Goal: Information Seeking & Learning: Learn about a topic

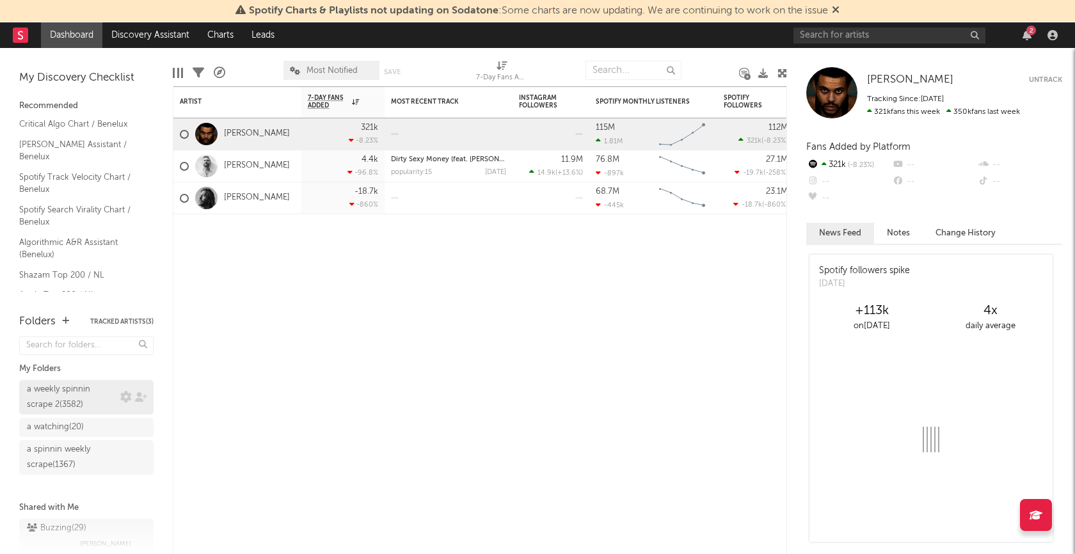
scroll to position [20, 0]
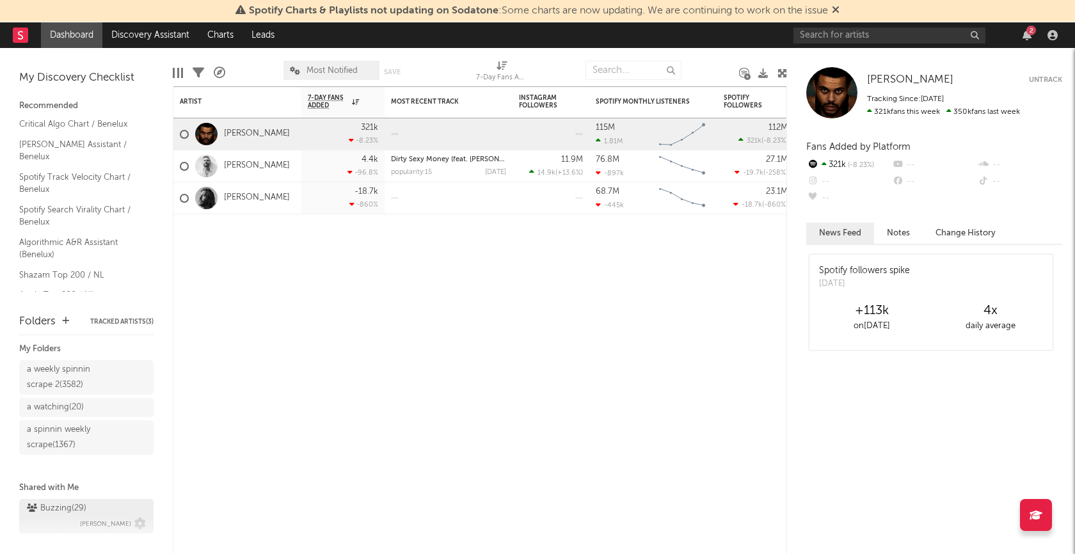
click at [56, 508] on div "Buzzing ( 29 )" at bounding box center [57, 508] width 60 height 15
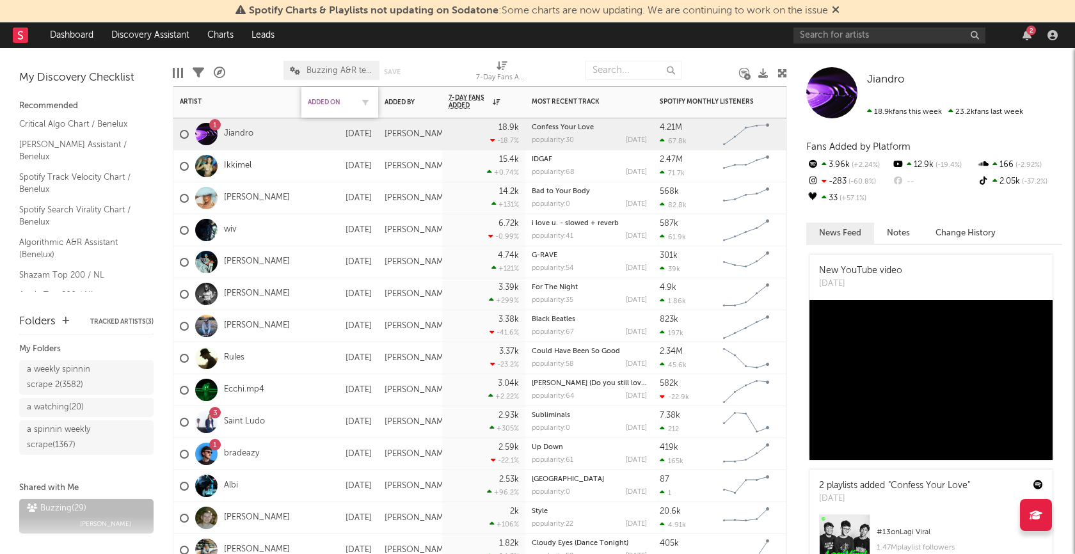
click at [328, 105] on div "Added On" at bounding box center [330, 103] width 45 height 8
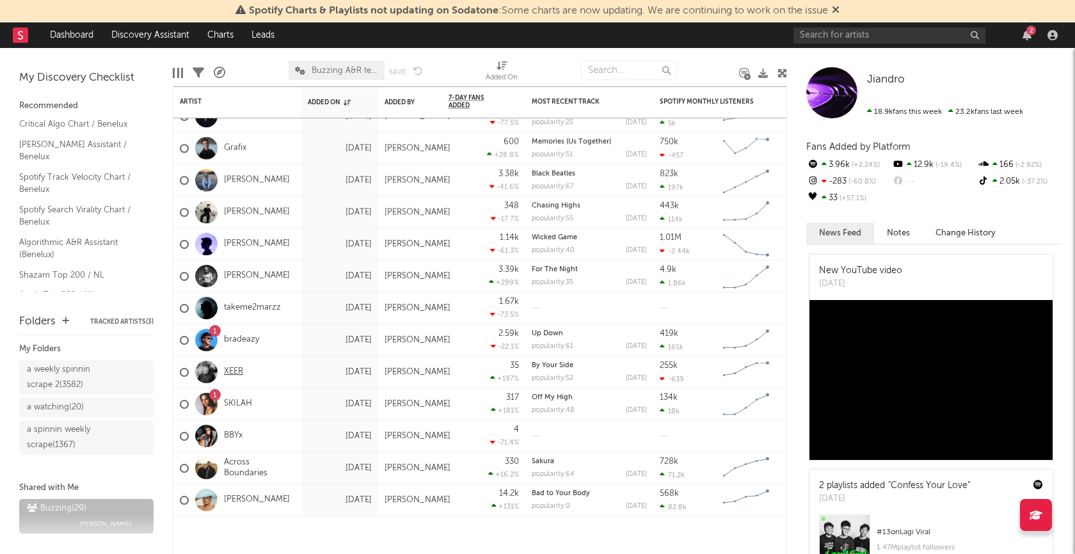
click at [238, 369] on link "XEER" at bounding box center [233, 372] width 19 height 11
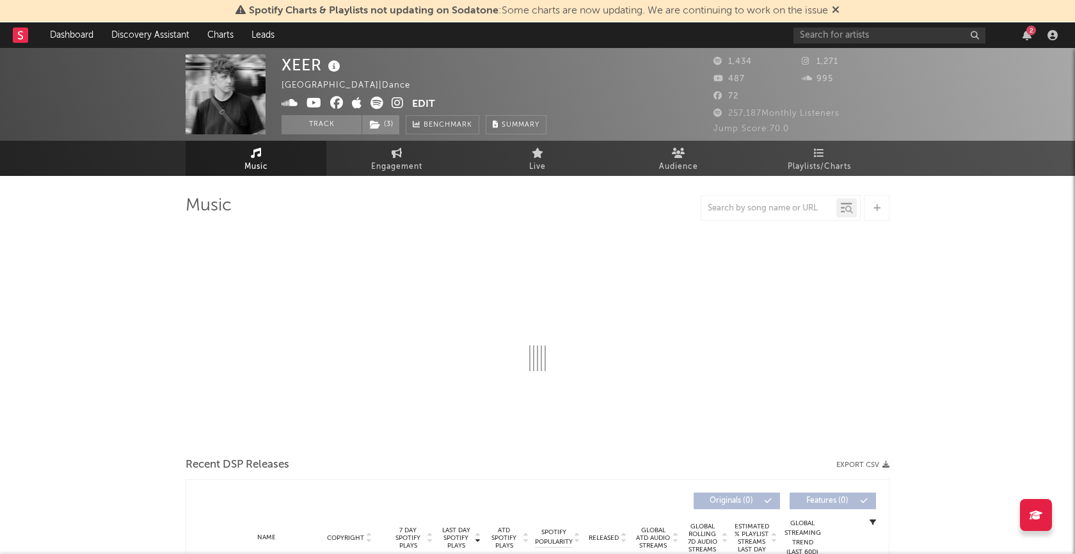
select select "6m"
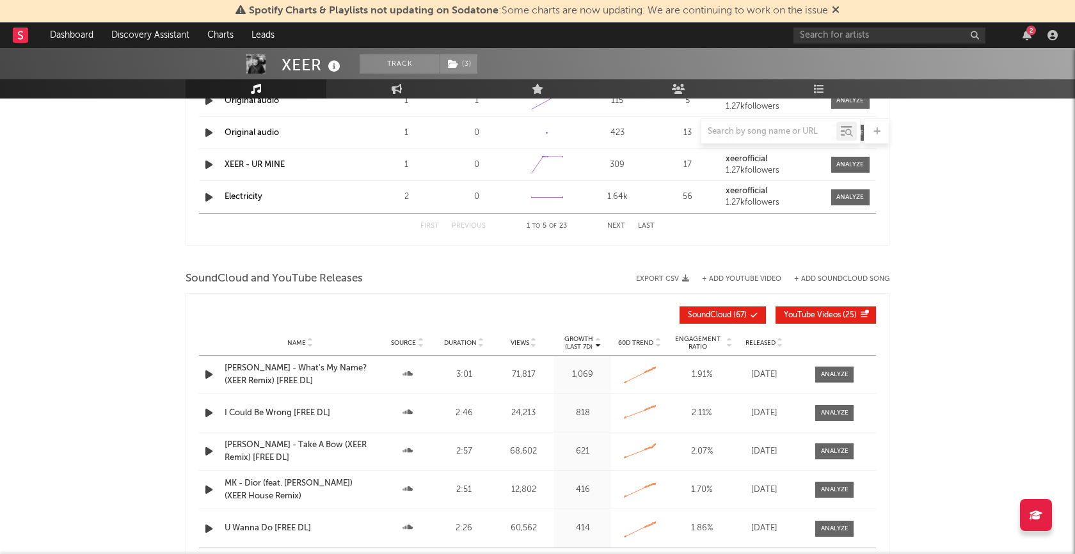
scroll to position [1116, 0]
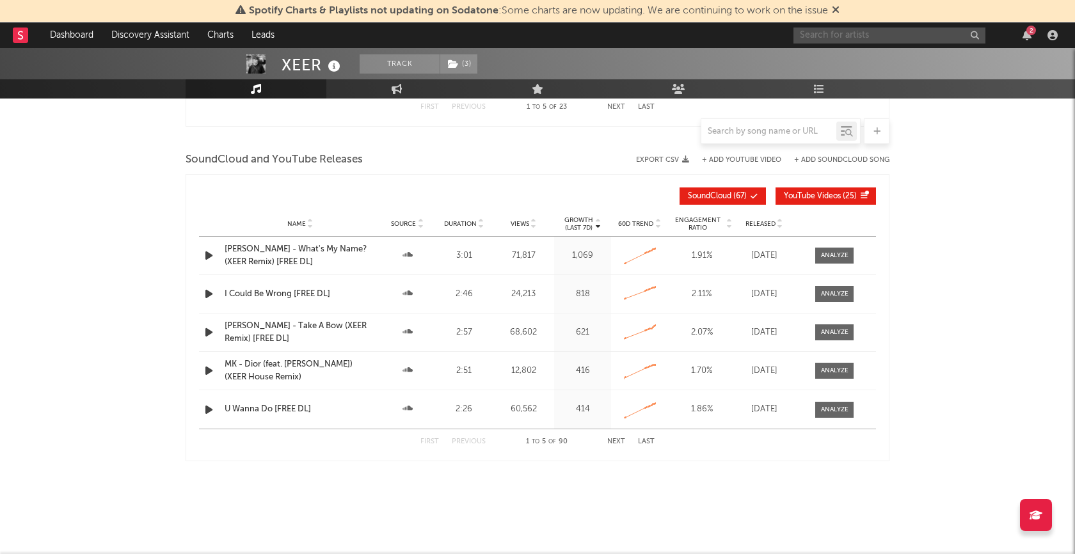
click at [884, 36] on input "text" at bounding box center [890, 36] width 192 height 16
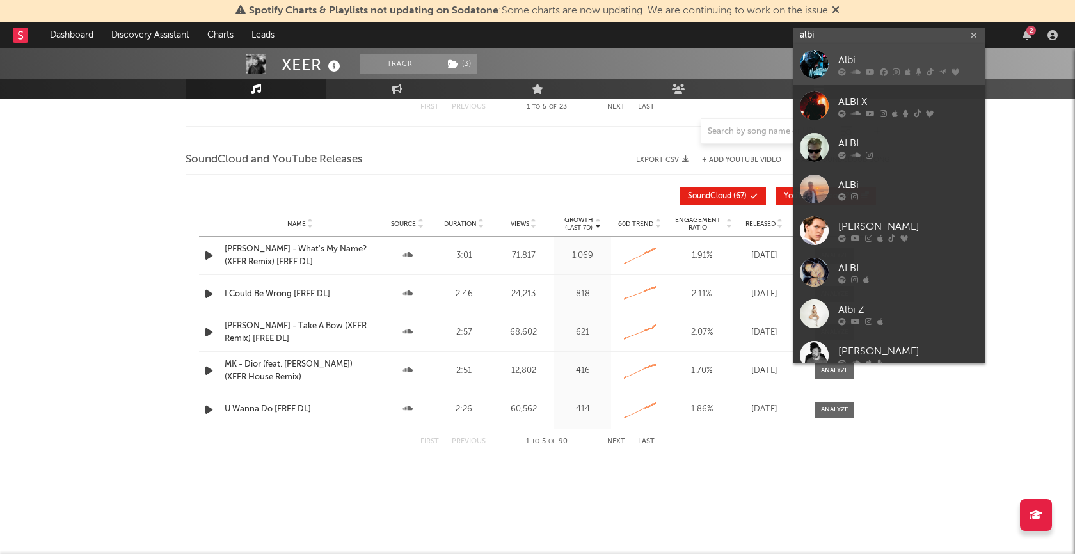
type input "albi"
click at [853, 61] on div "Albi" at bounding box center [908, 60] width 141 height 15
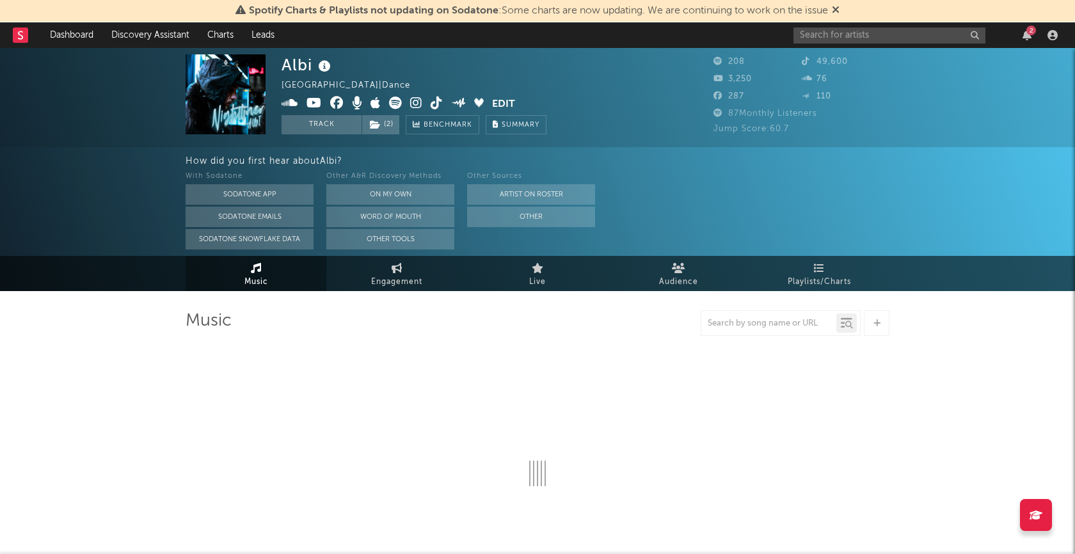
select select "1w"
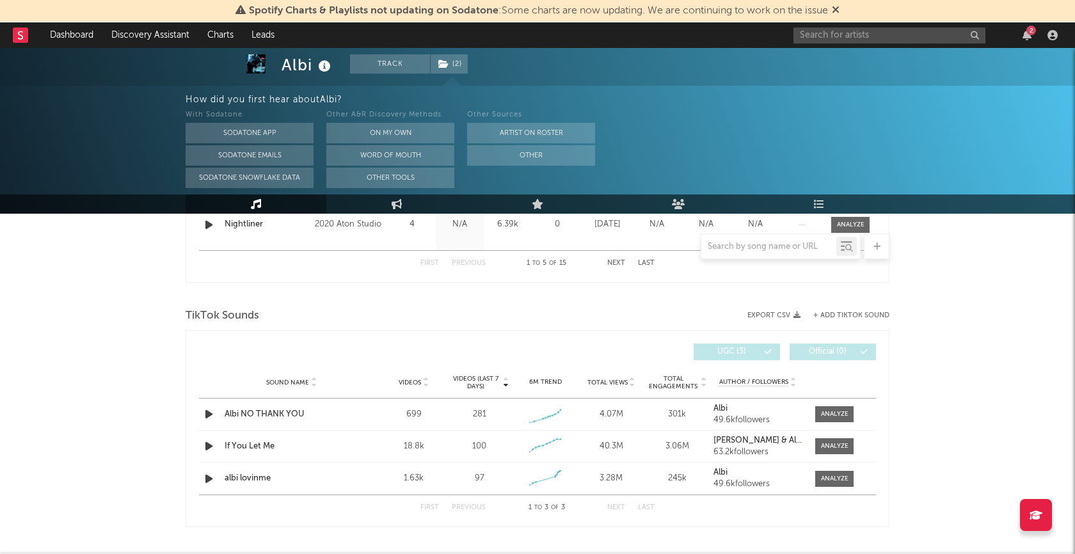
scroll to position [862, 0]
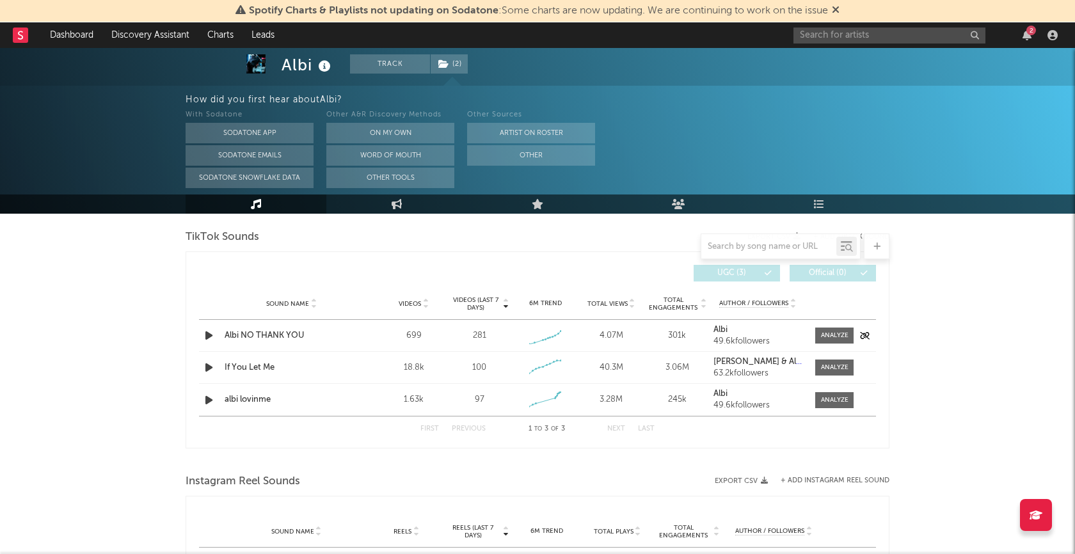
click at [209, 339] on icon "button" at bounding box center [208, 336] width 13 height 16
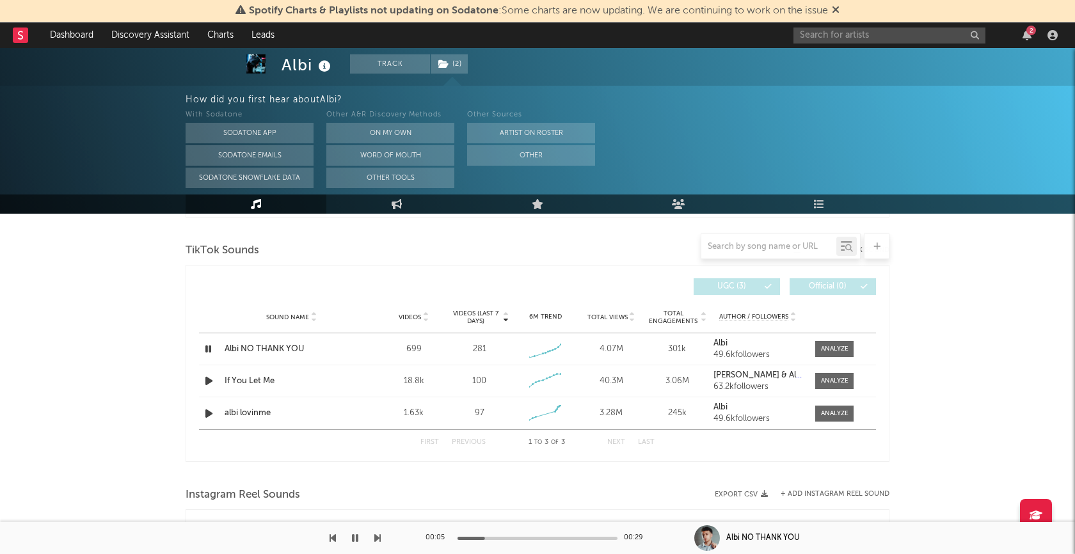
scroll to position [847, 0]
click at [357, 538] on icon "button" at bounding box center [355, 538] width 6 height 10
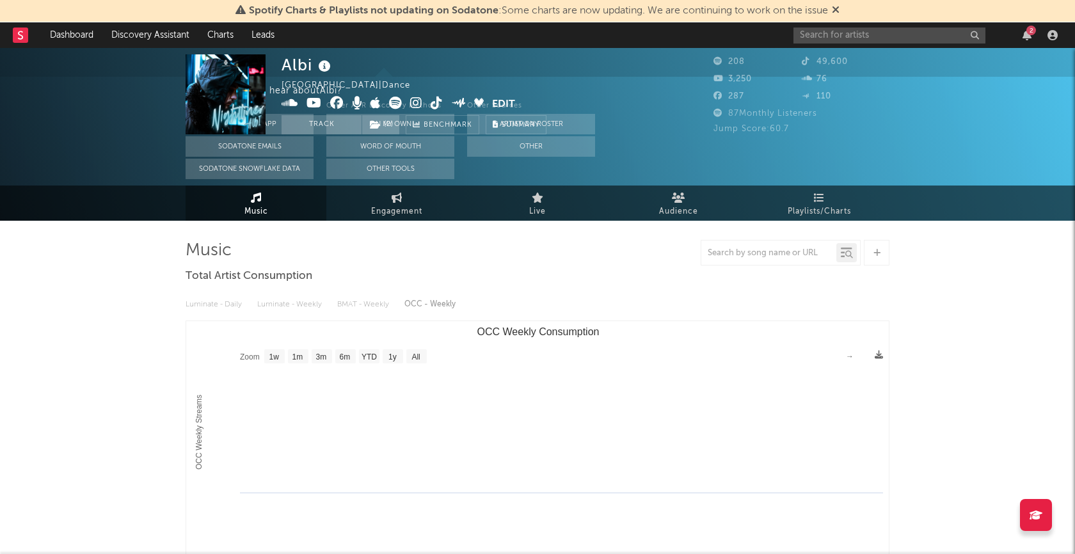
scroll to position [0, 0]
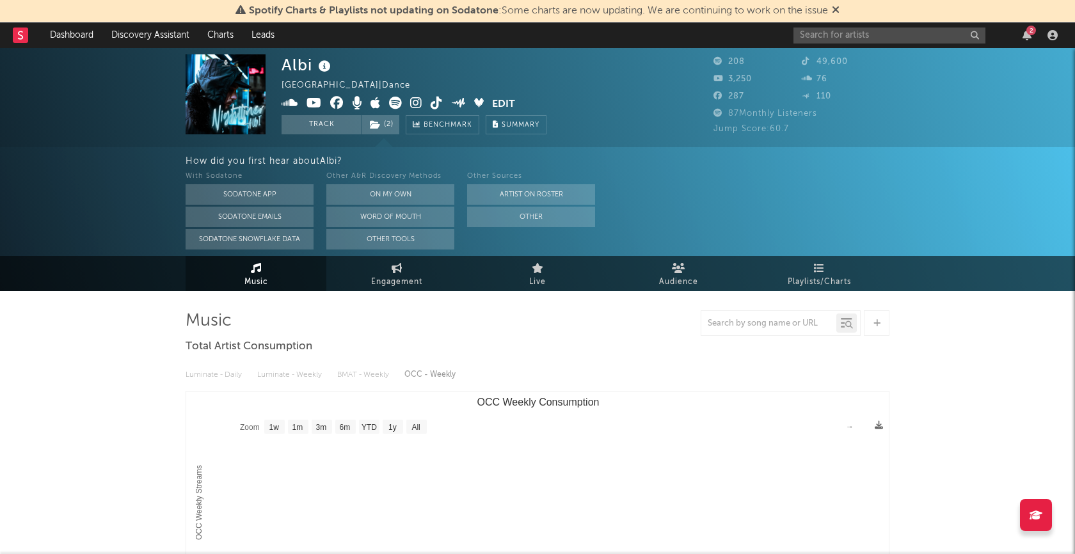
click at [414, 104] on icon at bounding box center [416, 103] width 12 height 13
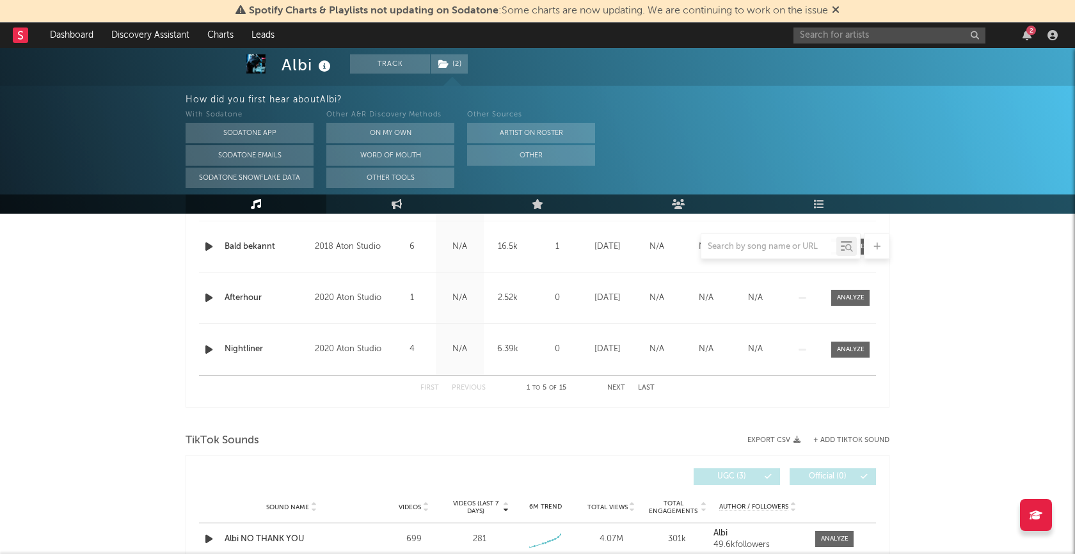
scroll to position [890, 0]
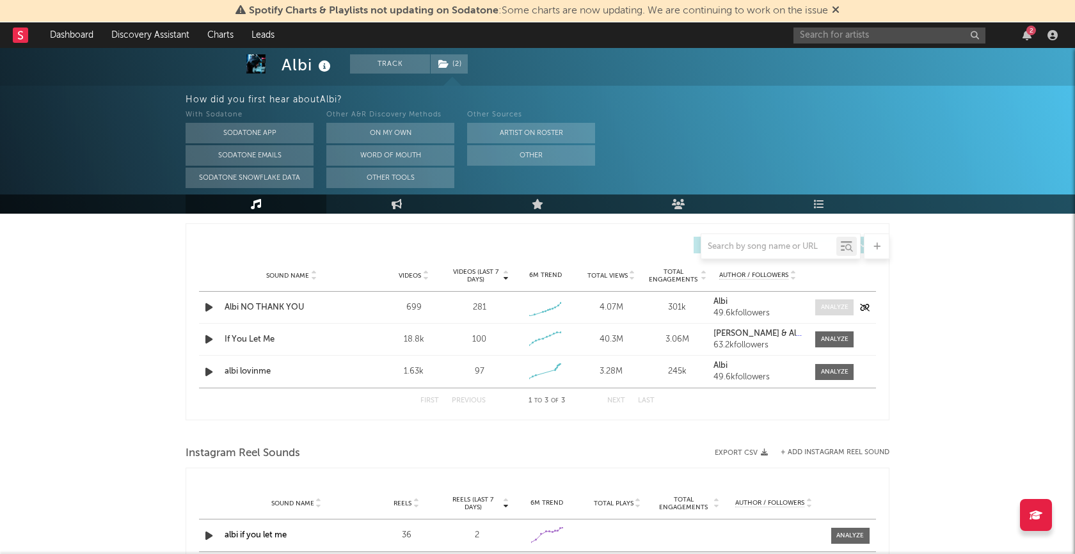
click at [826, 312] on span at bounding box center [834, 308] width 38 height 16
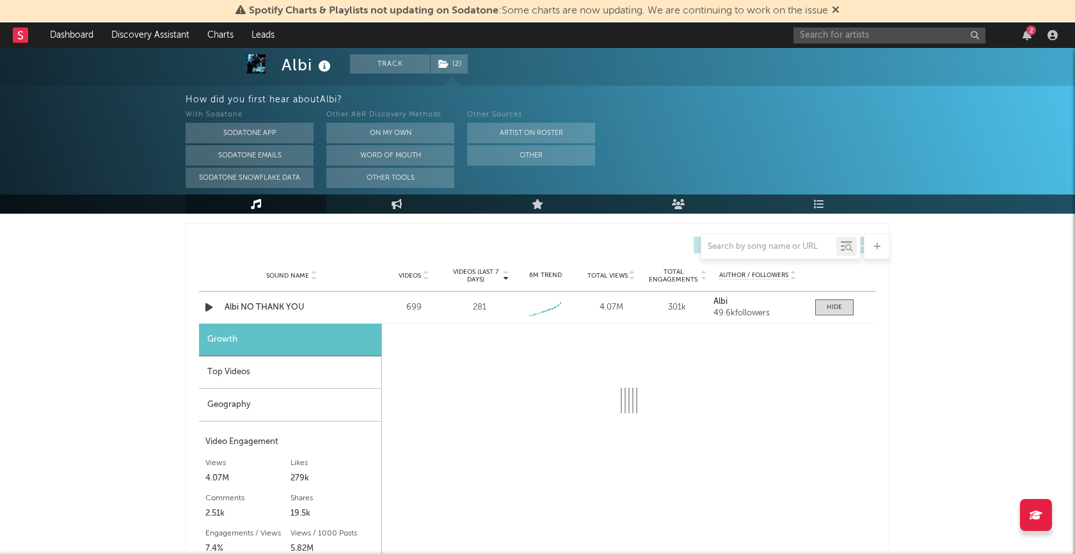
select select "1w"
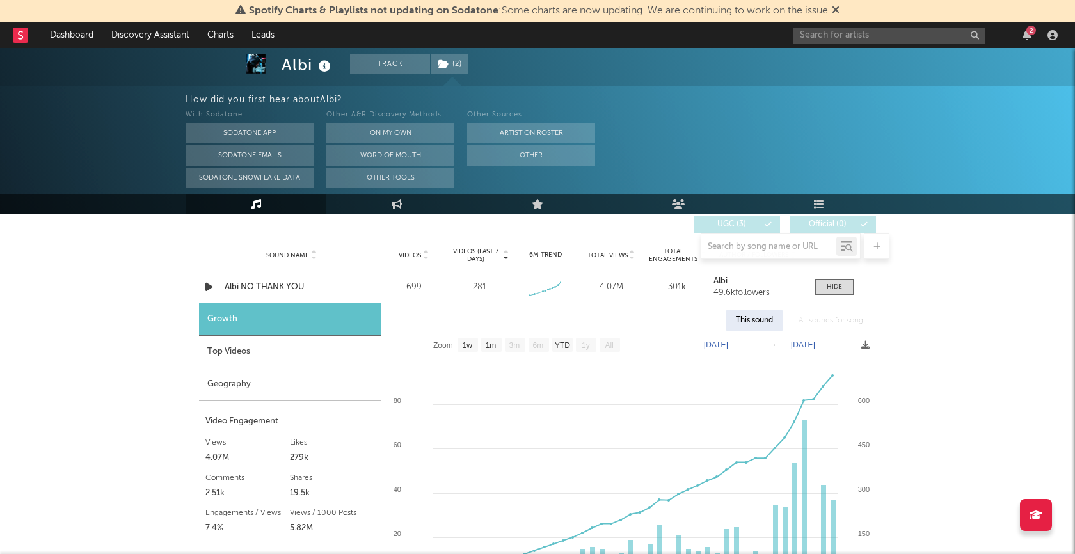
scroll to position [917, 0]
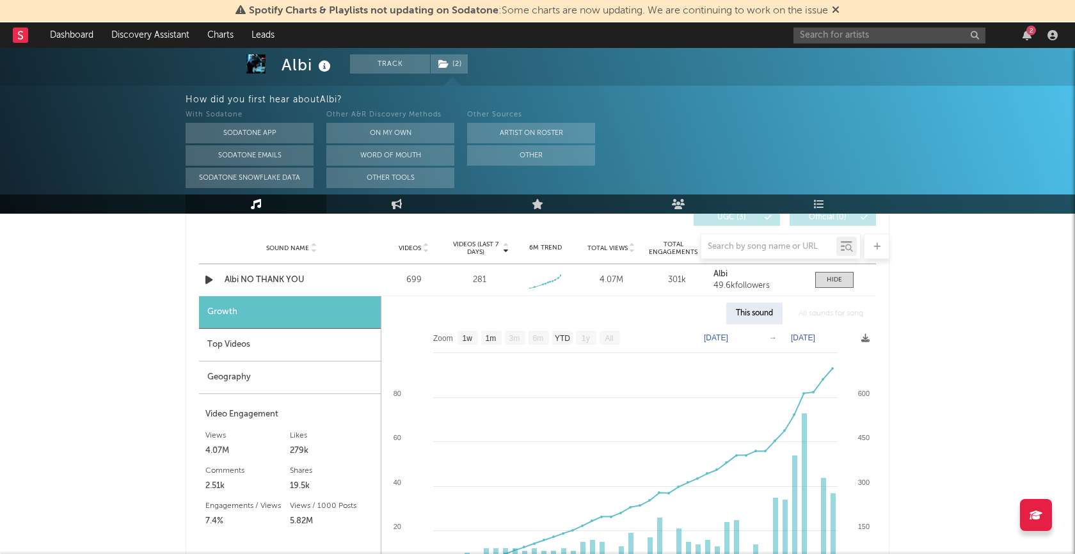
click at [321, 346] on div "Top Videos" at bounding box center [290, 345] width 182 height 33
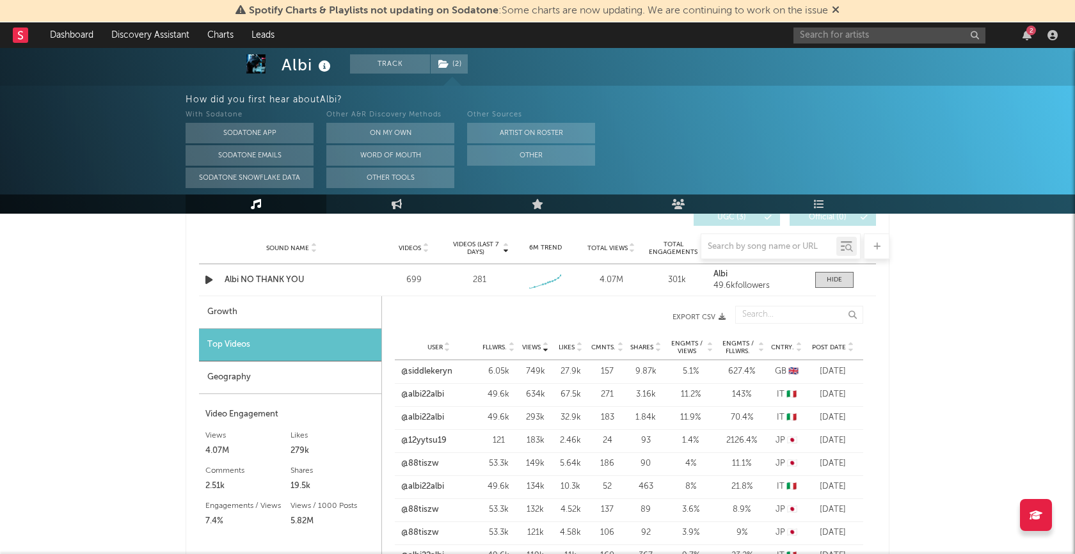
click at [304, 312] on div "Growth" at bounding box center [290, 312] width 182 height 33
select select "1w"
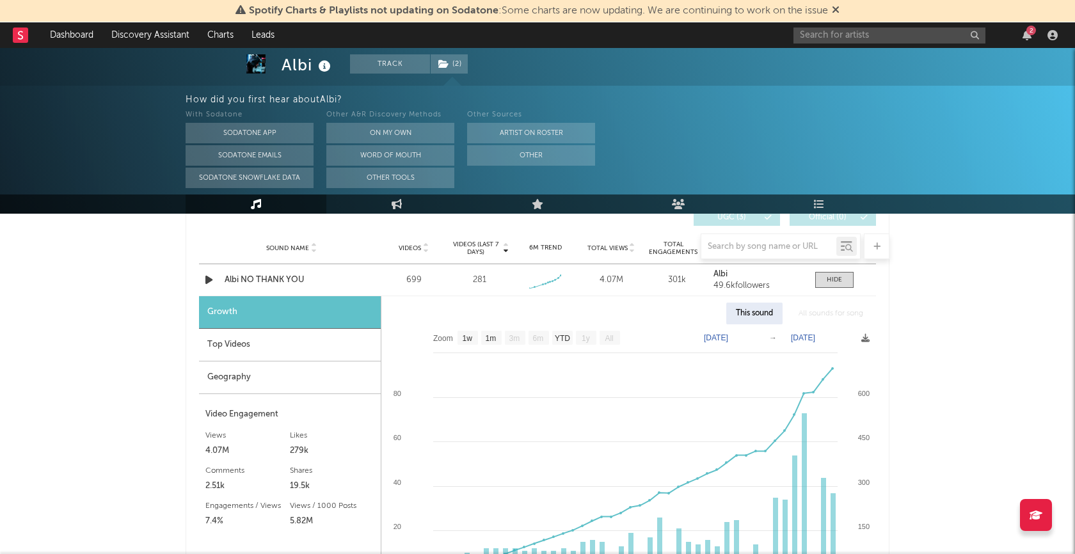
click at [330, 342] on div "Top Videos" at bounding box center [290, 345] width 182 height 33
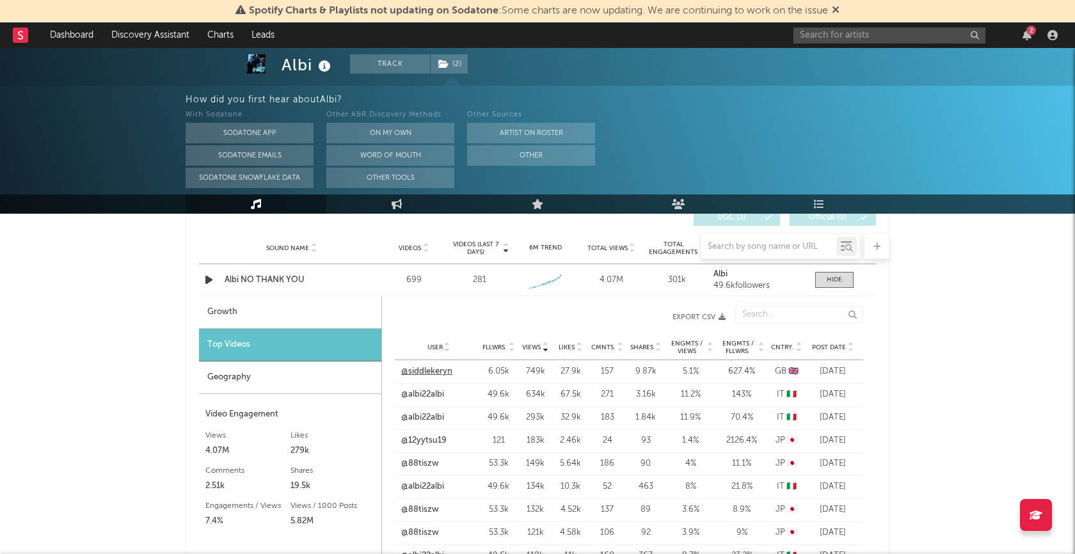
click at [445, 371] on link "@siddlekeryn" at bounding box center [426, 371] width 51 height 13
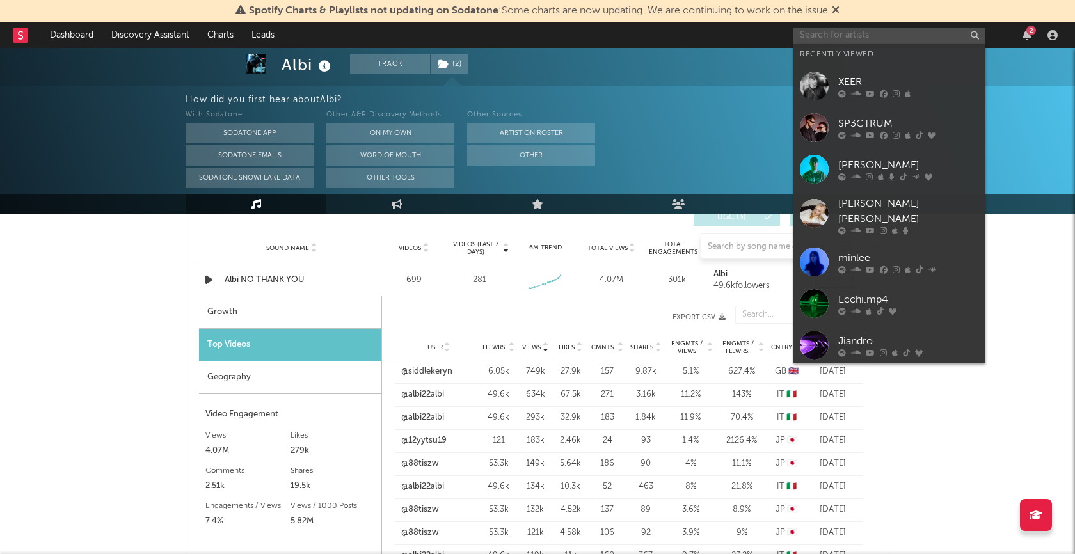
click at [873, 41] on input "text" at bounding box center [890, 36] width 192 height 16
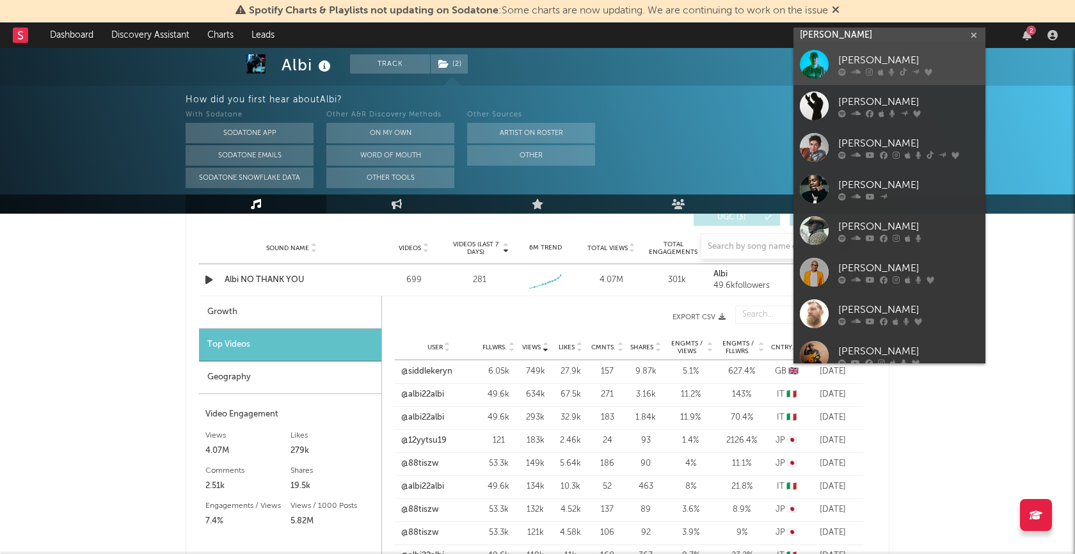
type input "[PERSON_NAME]"
click at [846, 61] on div "[PERSON_NAME]" at bounding box center [908, 60] width 141 height 15
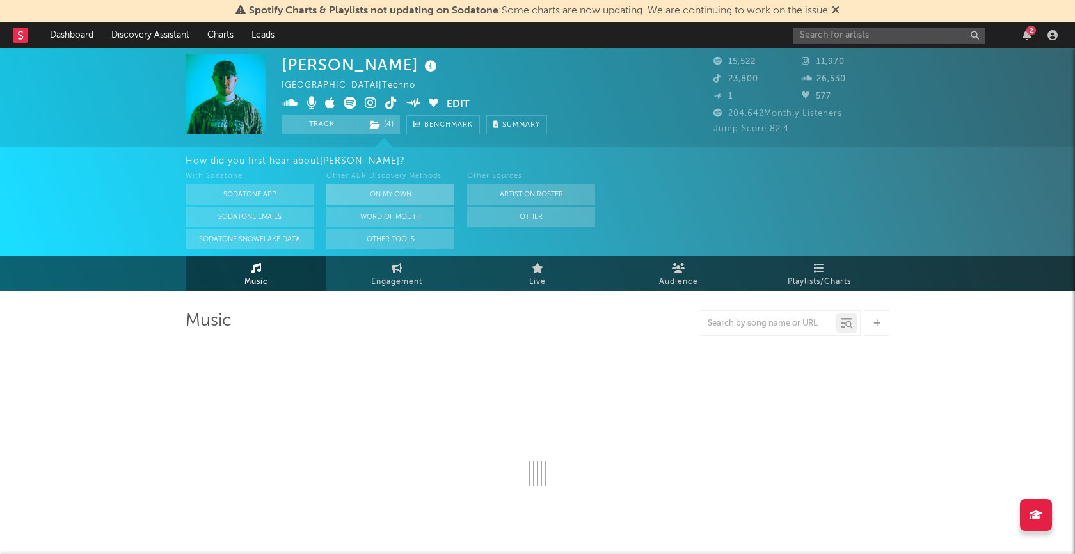
select select "6m"
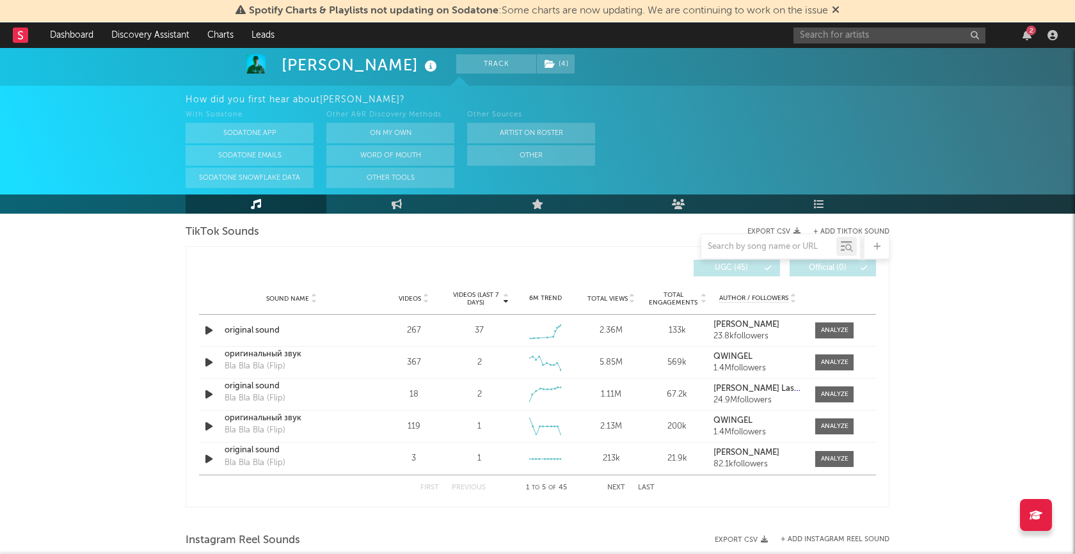
scroll to position [897, 0]
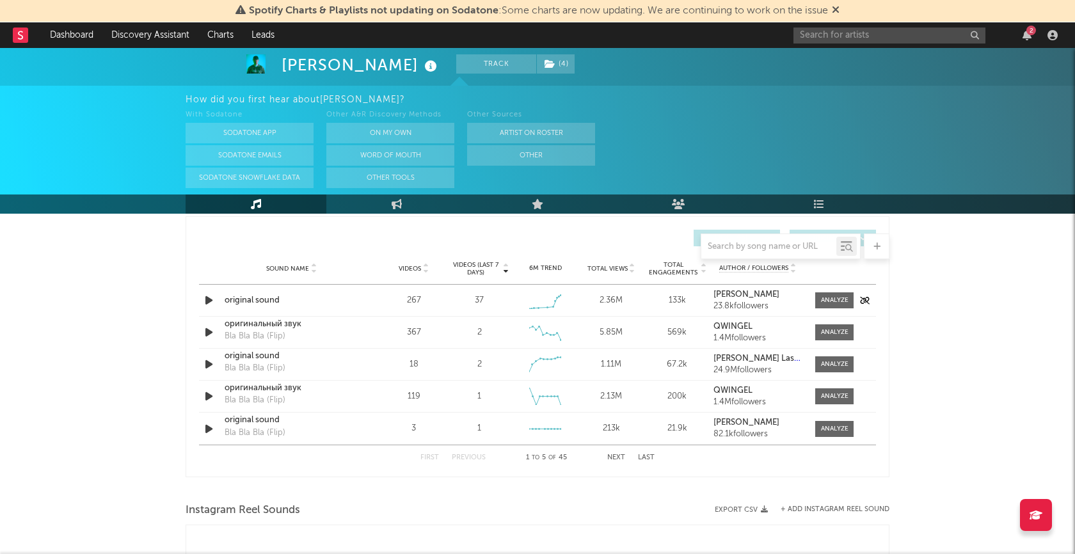
click at [212, 302] on icon "button" at bounding box center [208, 301] width 13 height 16
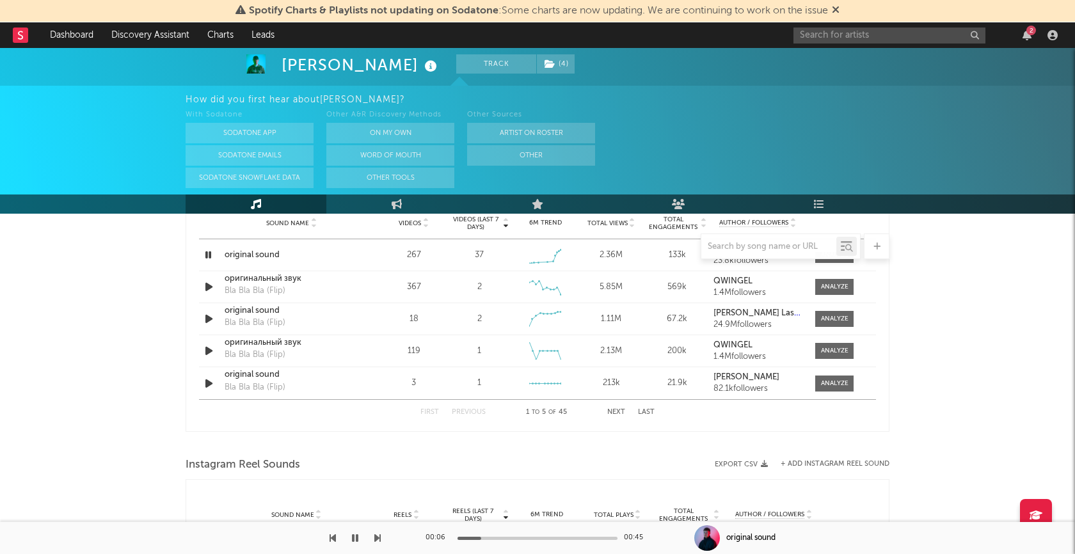
scroll to position [927, 0]
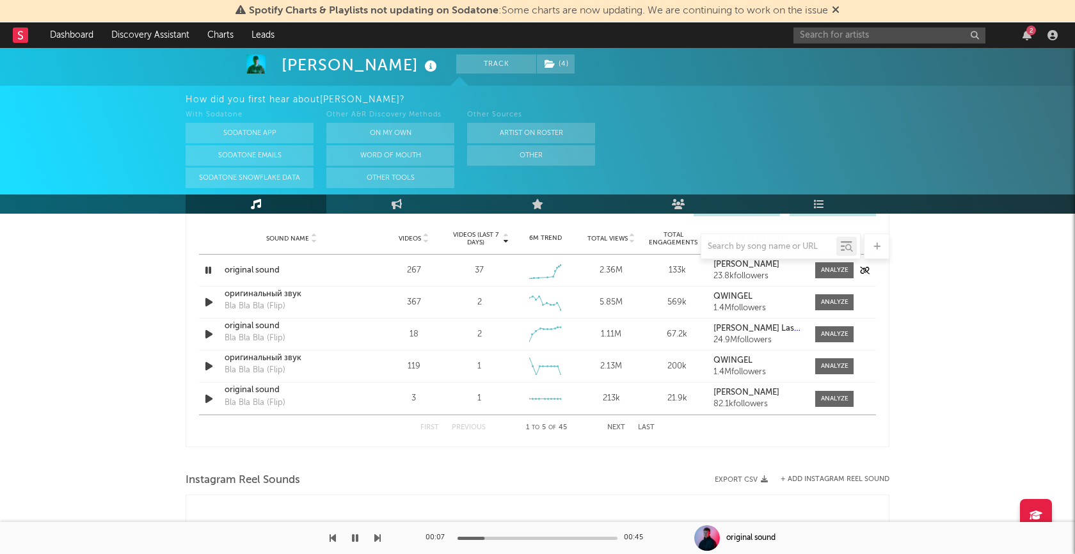
click at [207, 268] on icon "button" at bounding box center [208, 270] width 12 height 16
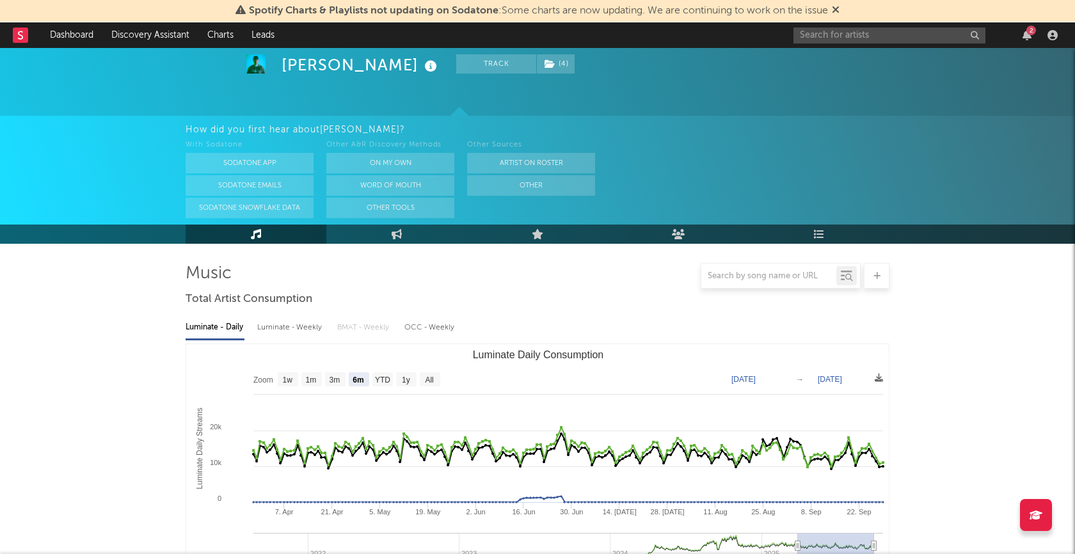
scroll to position [0, 0]
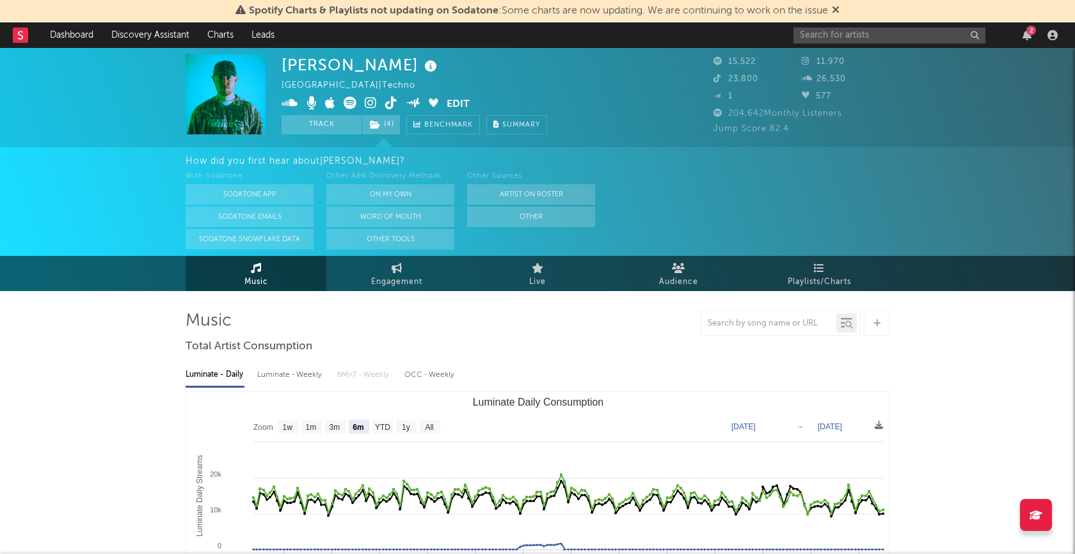
click at [372, 99] on icon at bounding box center [371, 103] width 12 height 13
click at [286, 102] on icon at bounding box center [290, 103] width 17 height 13
click at [13, 38] on rect at bounding box center [20, 35] width 15 height 15
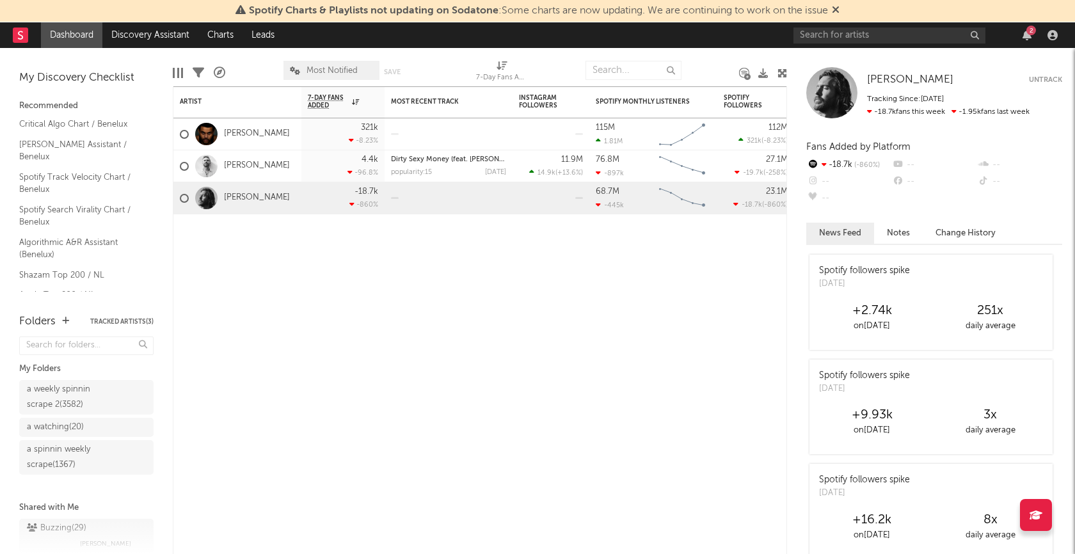
scroll to position [20, 0]
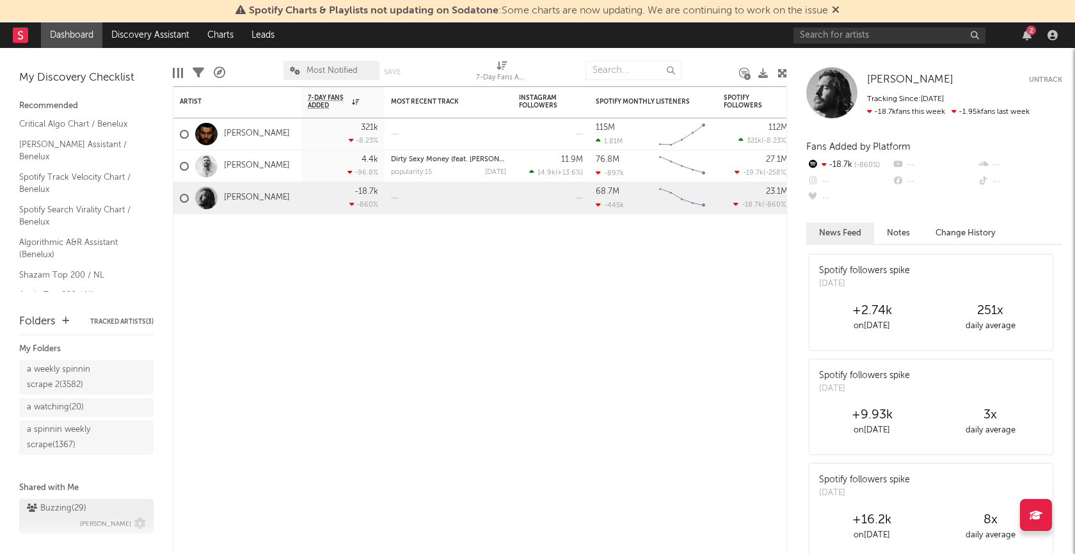
click at [66, 502] on div "Buzzing ( 29 )" at bounding box center [57, 508] width 60 height 15
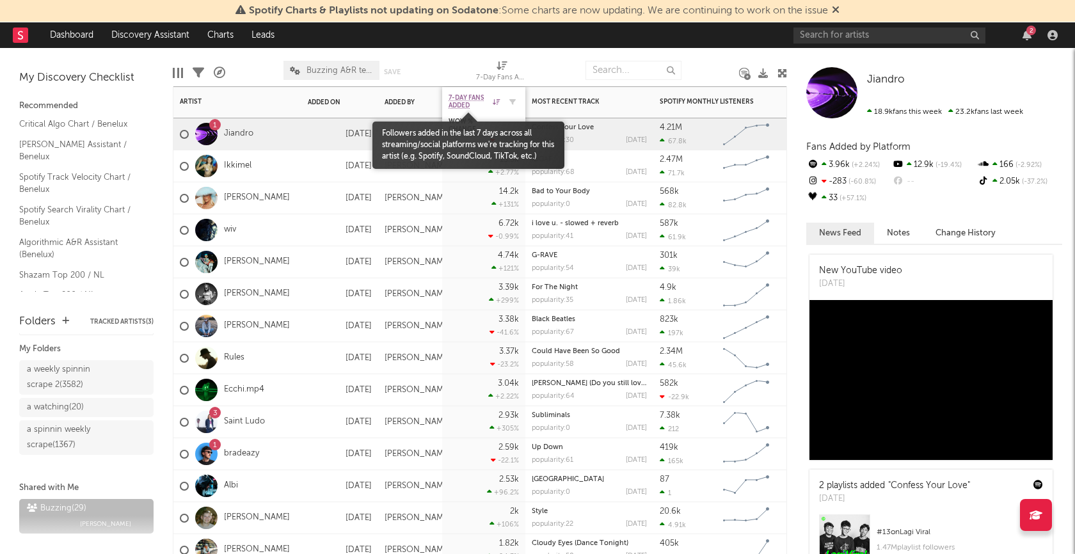
click at [463, 99] on span "7-Day Fans Added" at bounding box center [469, 101] width 41 height 15
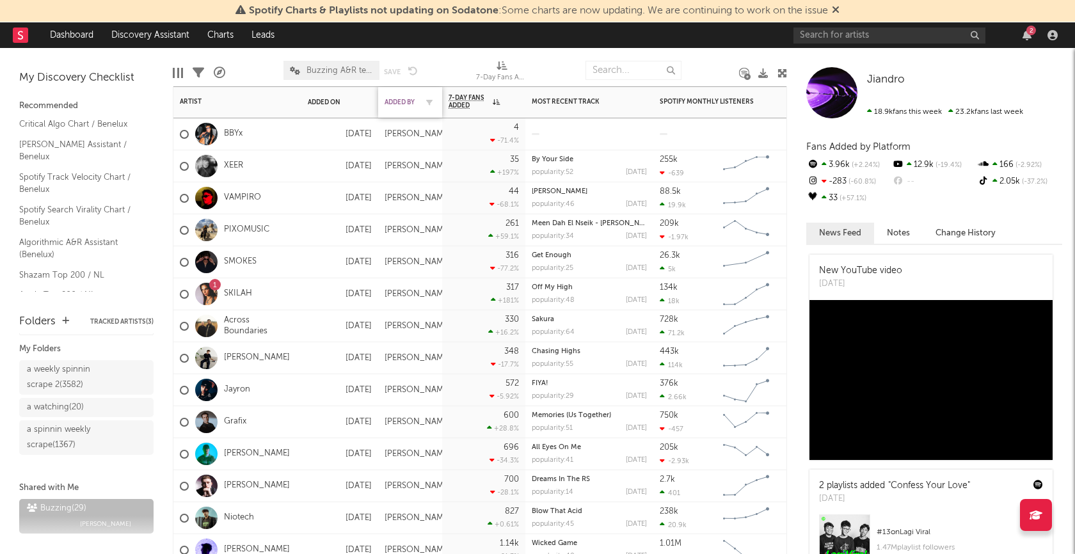
click at [400, 100] on div "Added By" at bounding box center [401, 103] width 32 height 8
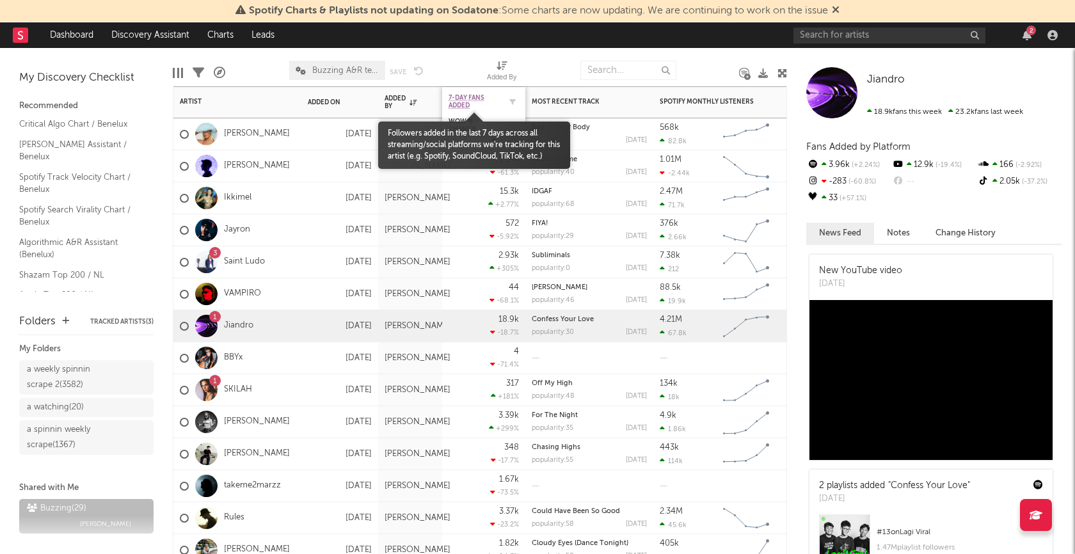
click at [469, 94] on span "7-Day Fans Added" at bounding box center [474, 101] width 51 height 15
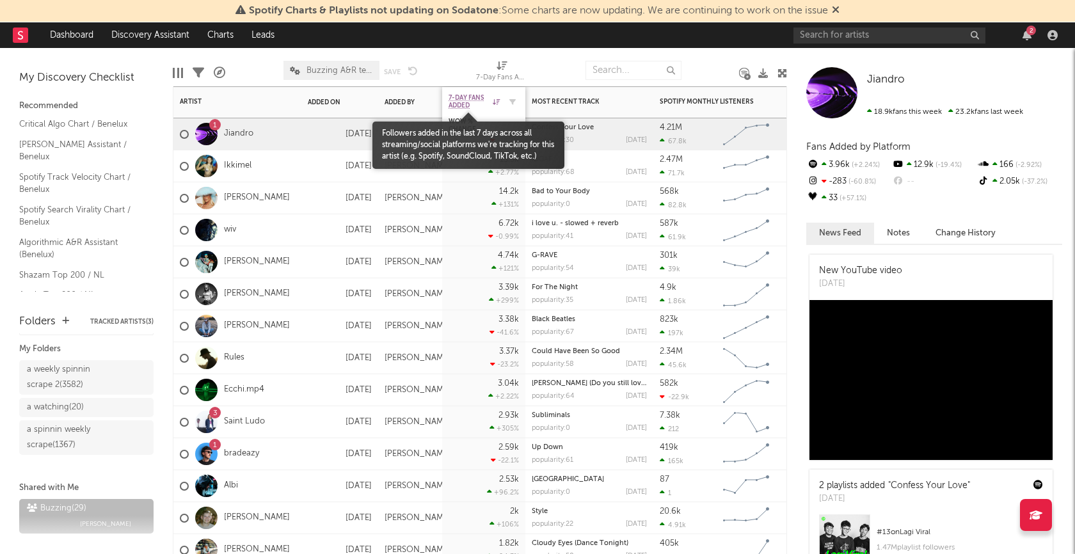
click at [464, 96] on span "7-Day Fans Added" at bounding box center [469, 101] width 41 height 15
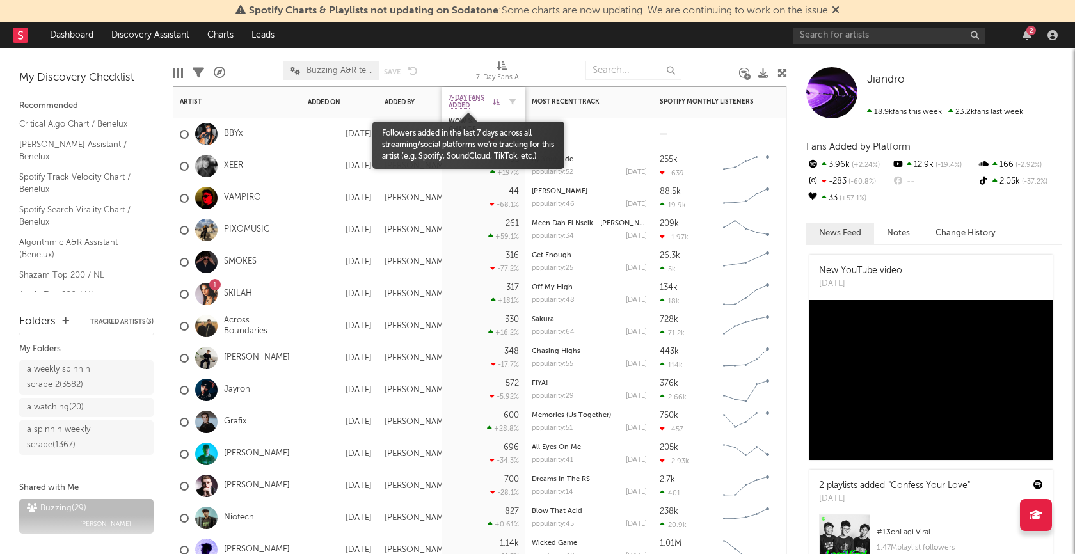
click at [464, 96] on span "7-Day Fans Added" at bounding box center [469, 101] width 41 height 15
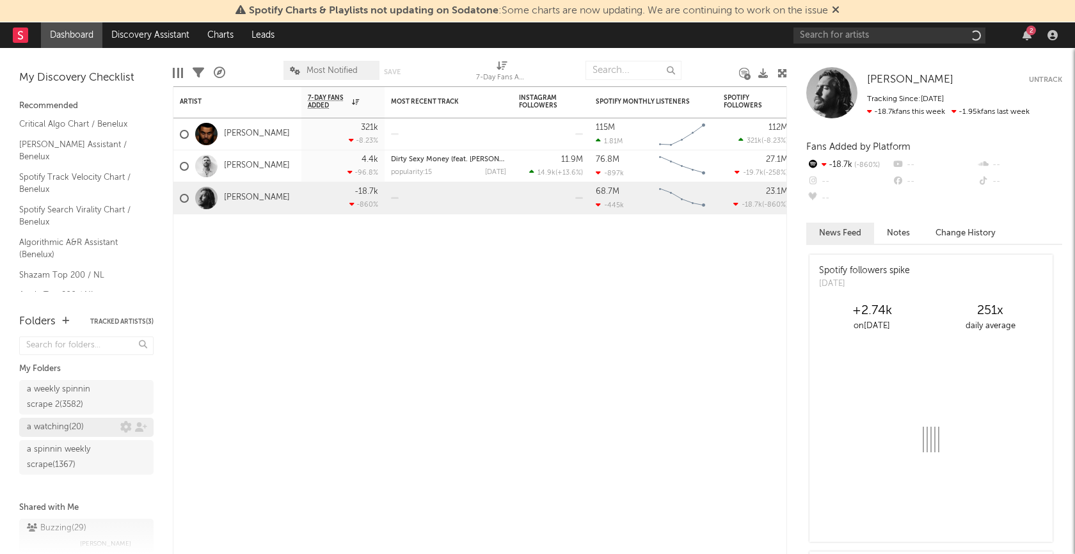
scroll to position [20, 0]
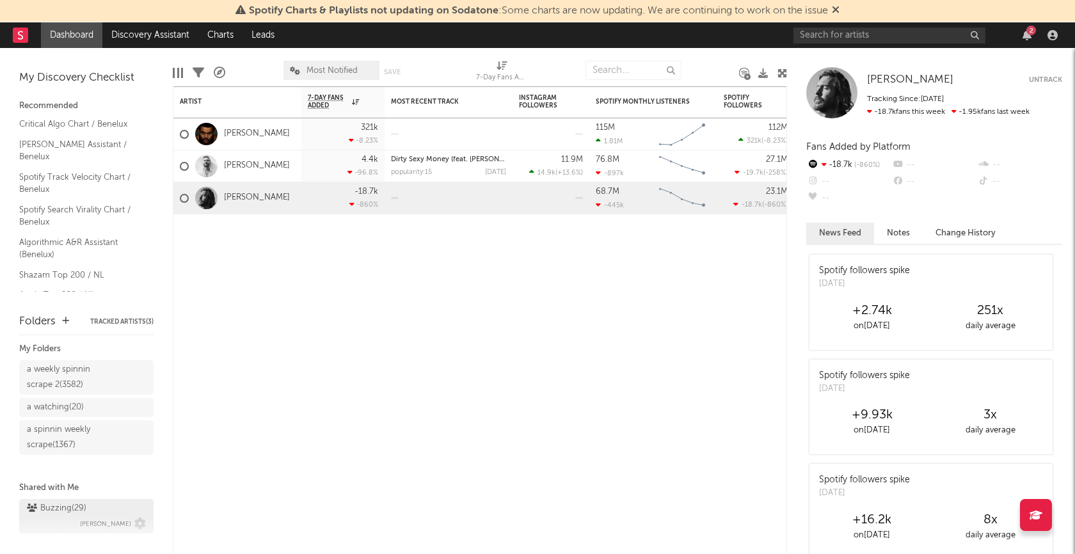
click at [56, 502] on div "Buzzing ( 29 )" at bounding box center [57, 508] width 60 height 15
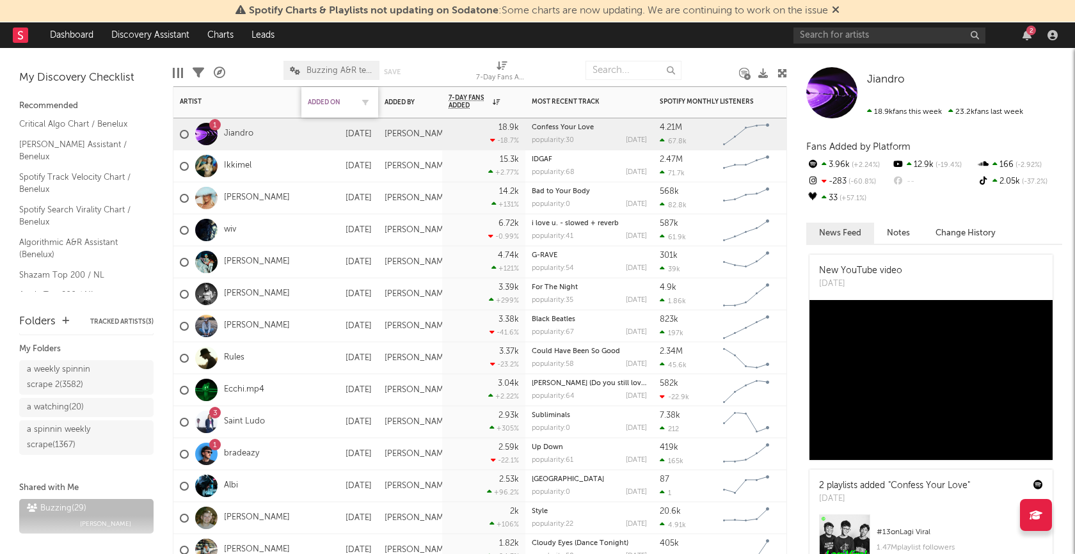
click at [332, 100] on div "Added On" at bounding box center [330, 103] width 45 height 8
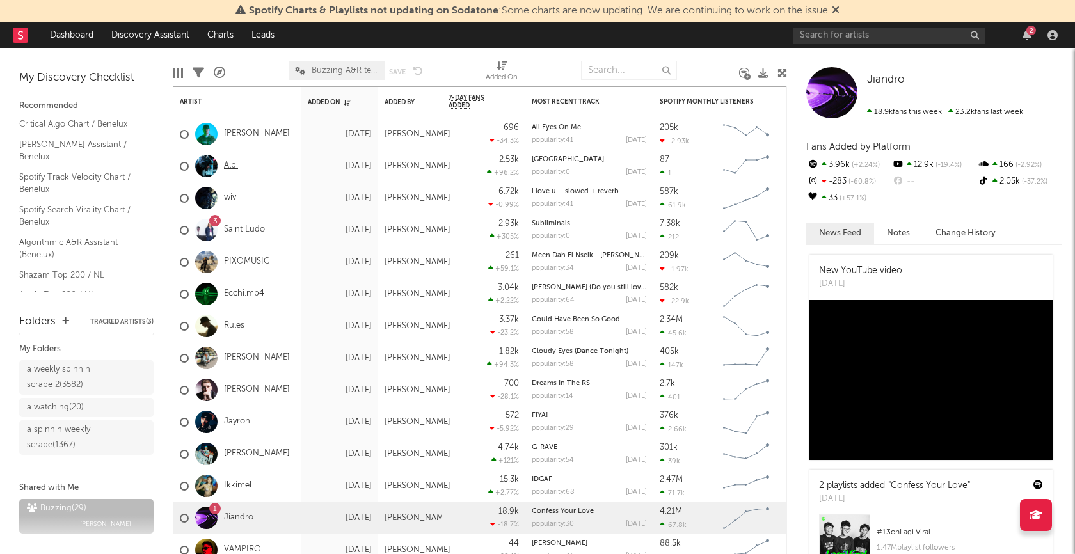
click at [230, 164] on link "Albi" at bounding box center [231, 166] width 14 height 11
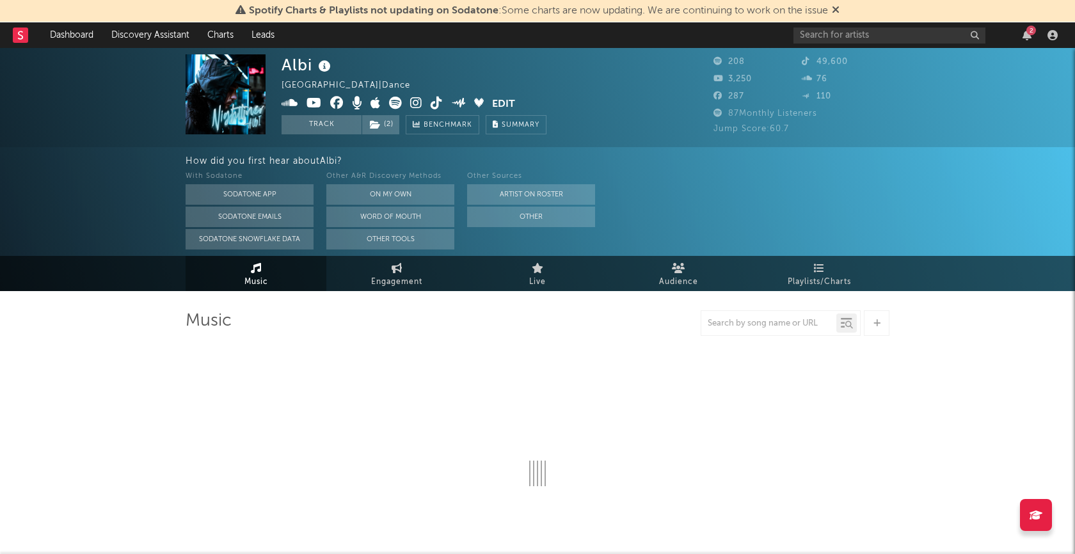
select select "1w"
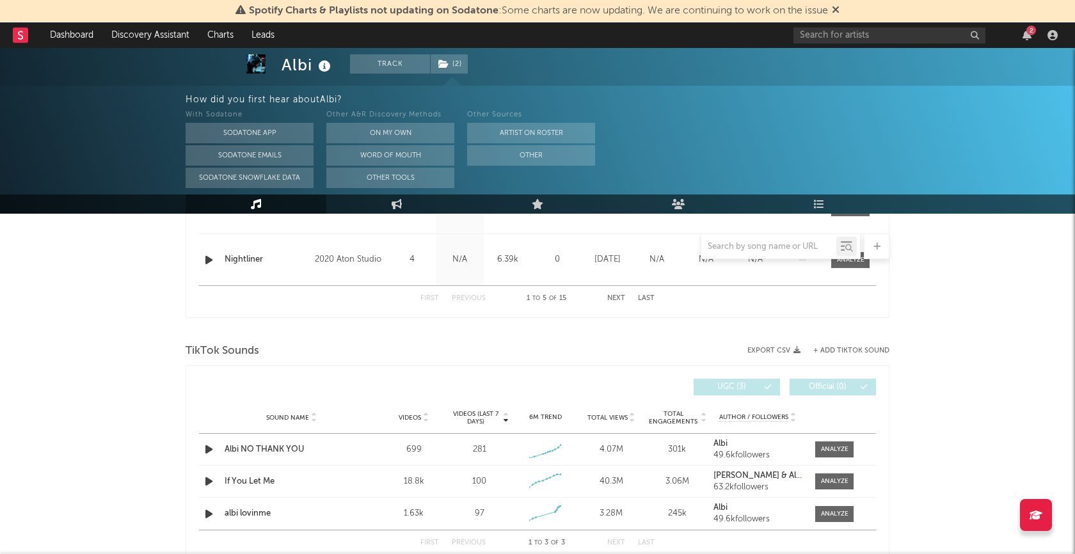
scroll to position [749, 0]
click at [206, 444] on icon "button" at bounding box center [208, 448] width 13 height 16
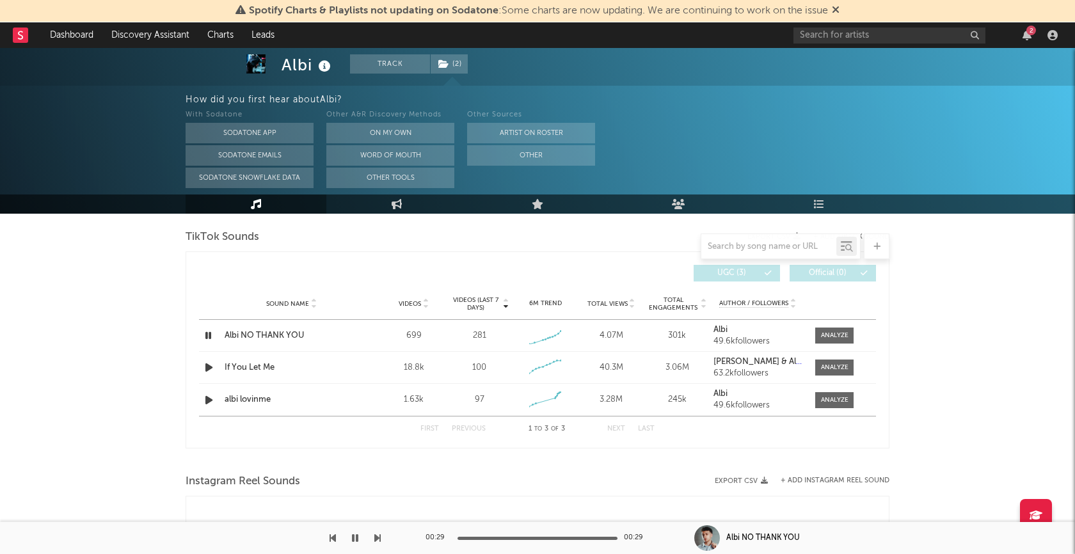
scroll to position [885, 0]
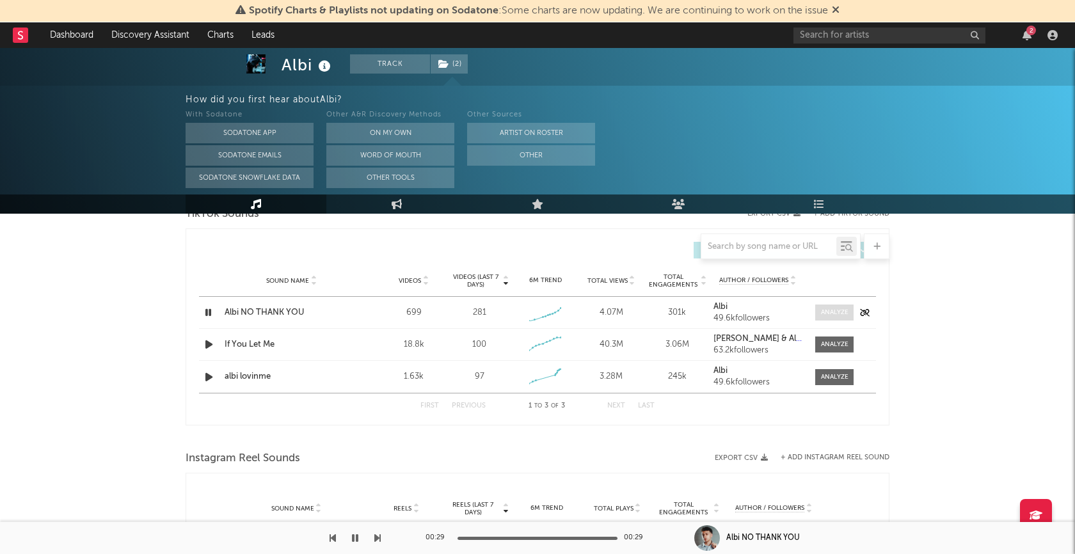
click at [834, 308] on div at bounding box center [835, 313] width 28 height 10
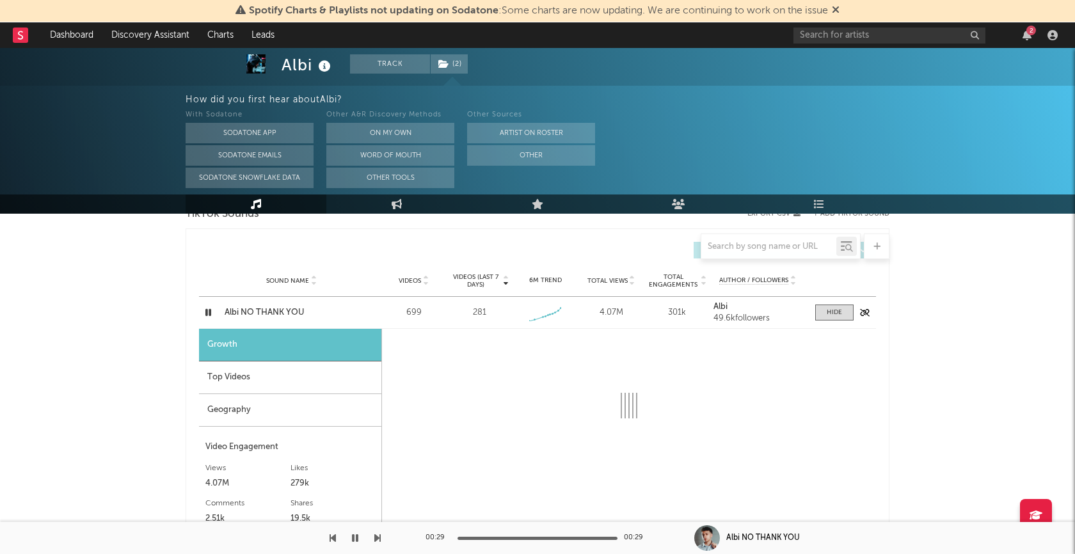
select select "1w"
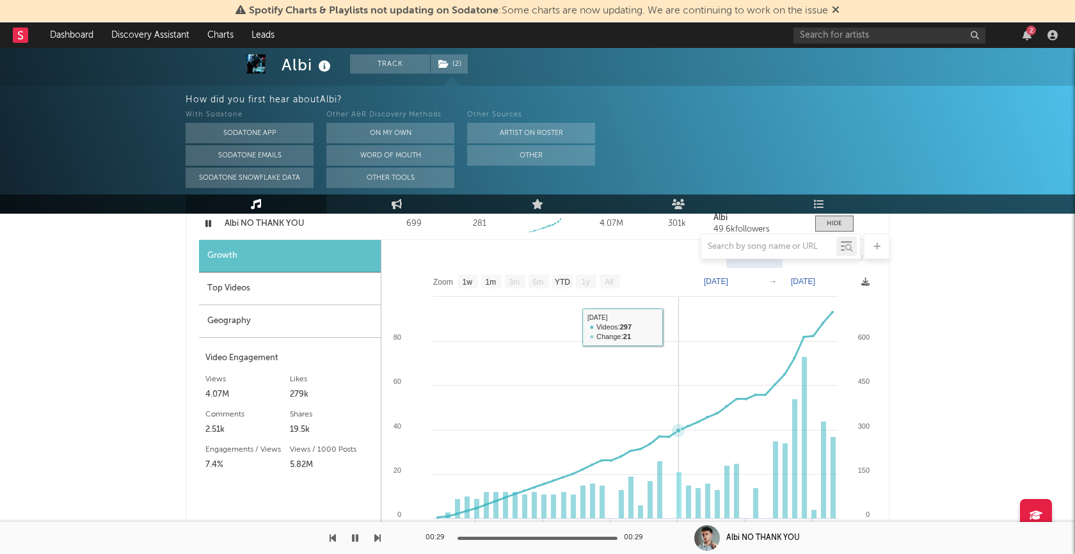
scroll to position [980, 0]
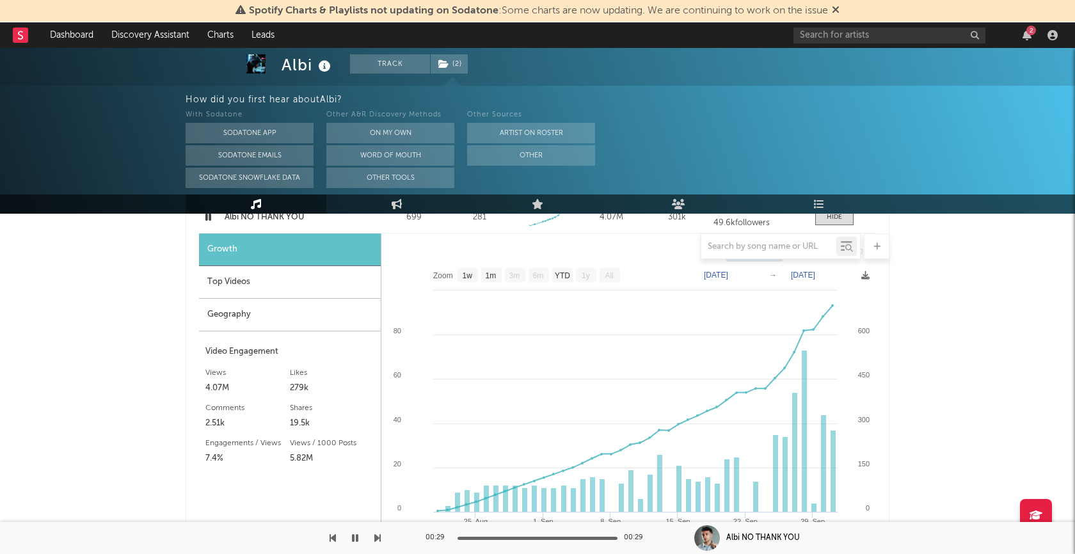
click at [272, 280] on div "Top Videos" at bounding box center [290, 282] width 182 height 33
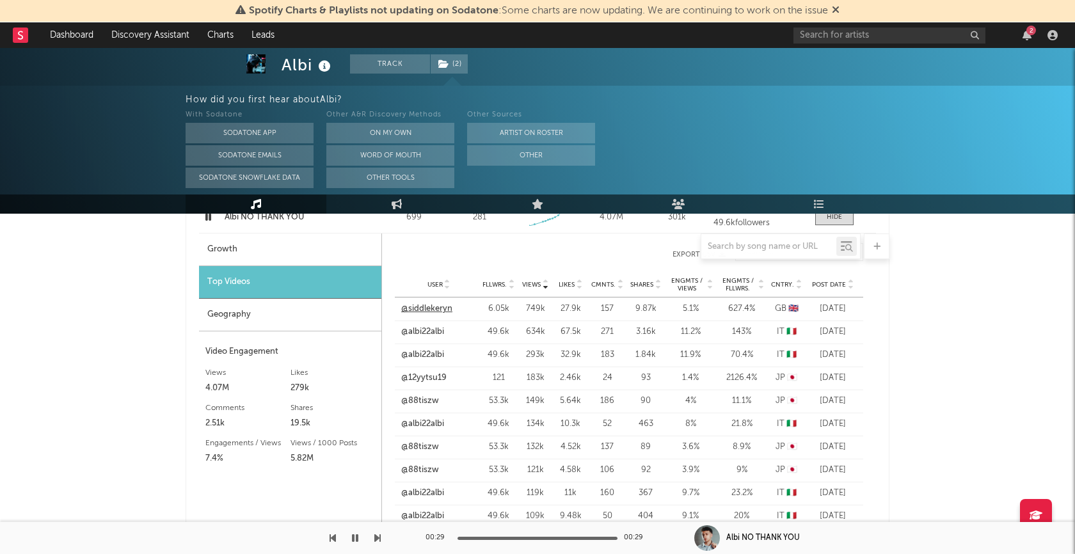
click at [433, 311] on link "@siddlekeryn" at bounding box center [426, 309] width 51 height 13
